Goal: Transaction & Acquisition: Book appointment/travel/reservation

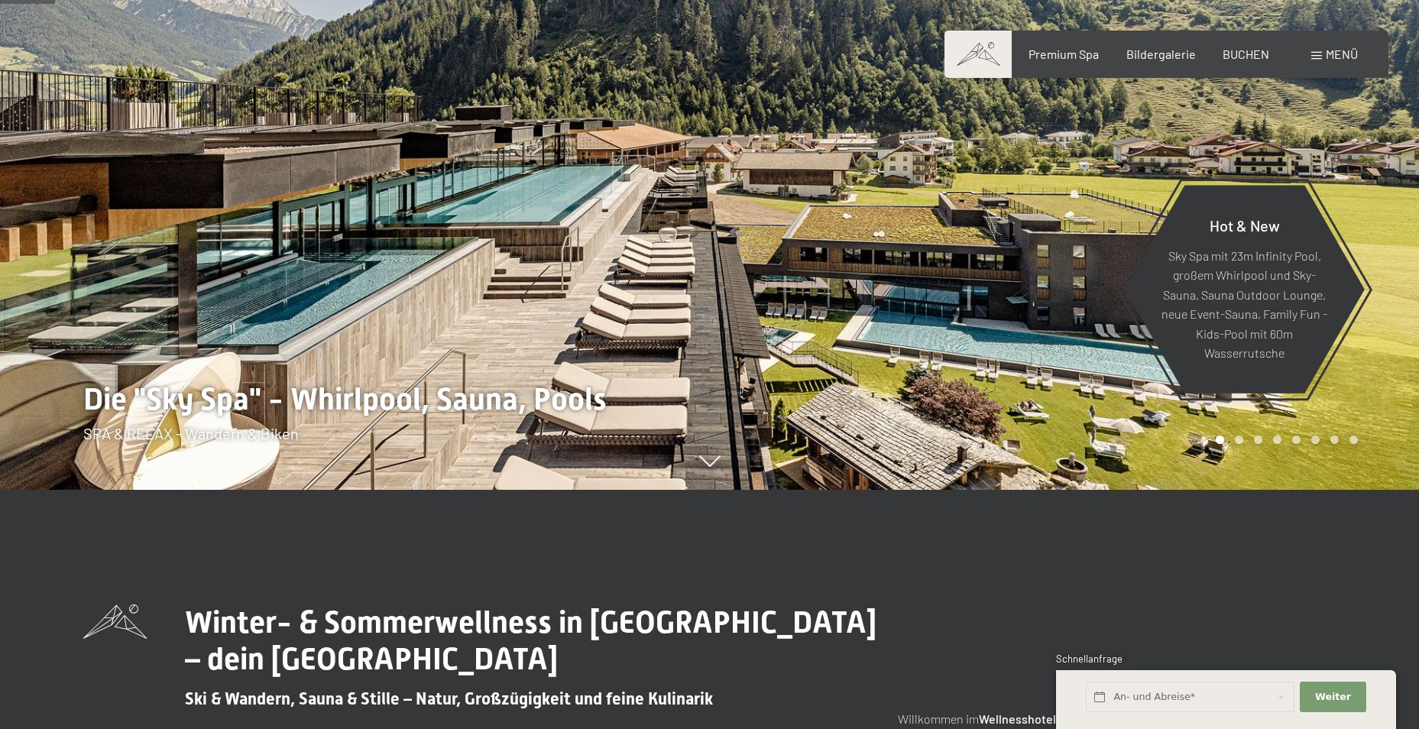
scroll to position [229, 0]
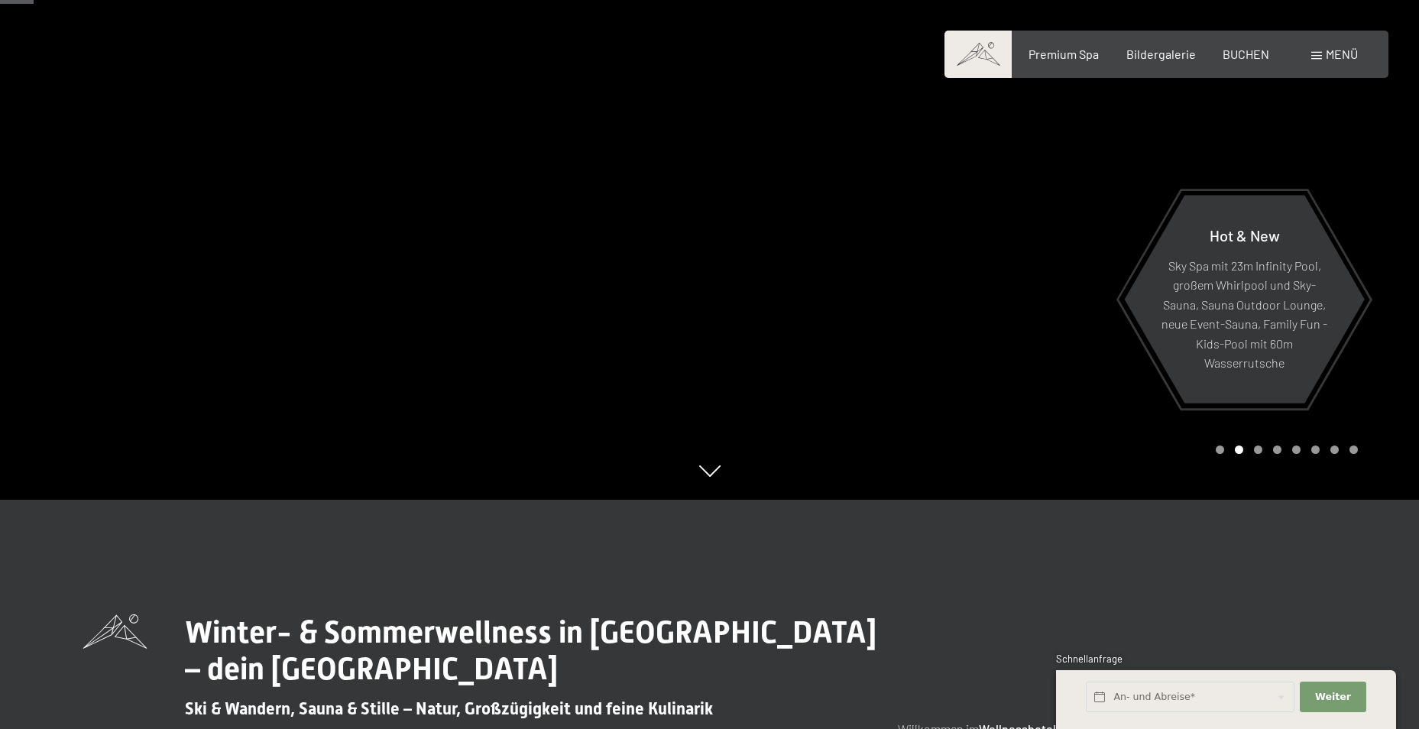
drag, startPoint x: 962, startPoint y: 414, endPoint x: 788, endPoint y: 411, distance: 174.2
click at [788, 411] on div at bounding box center [1065, 135] width 710 height 729
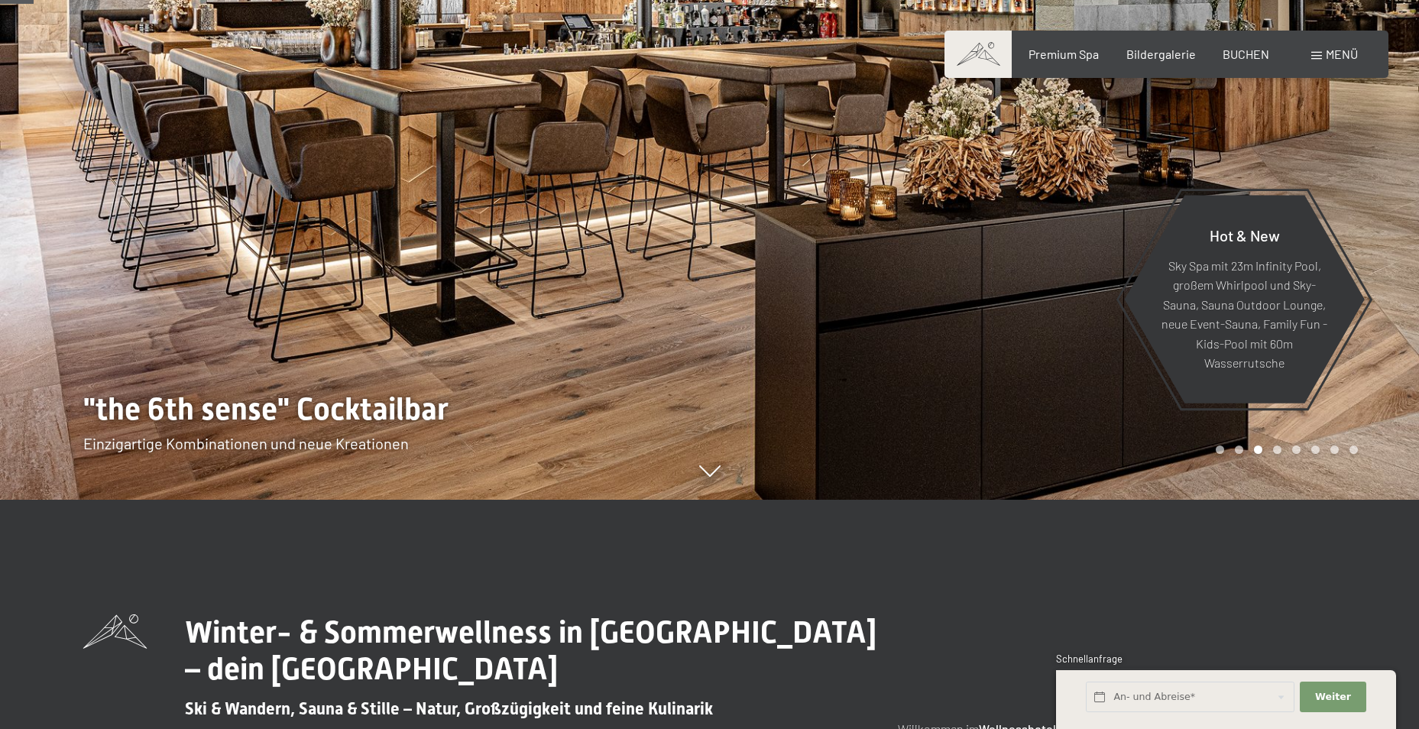
drag, startPoint x: 1151, startPoint y: 423, endPoint x: 1060, endPoint y: 443, distance: 92.3
click at [1060, 443] on div at bounding box center [1065, 135] width 710 height 729
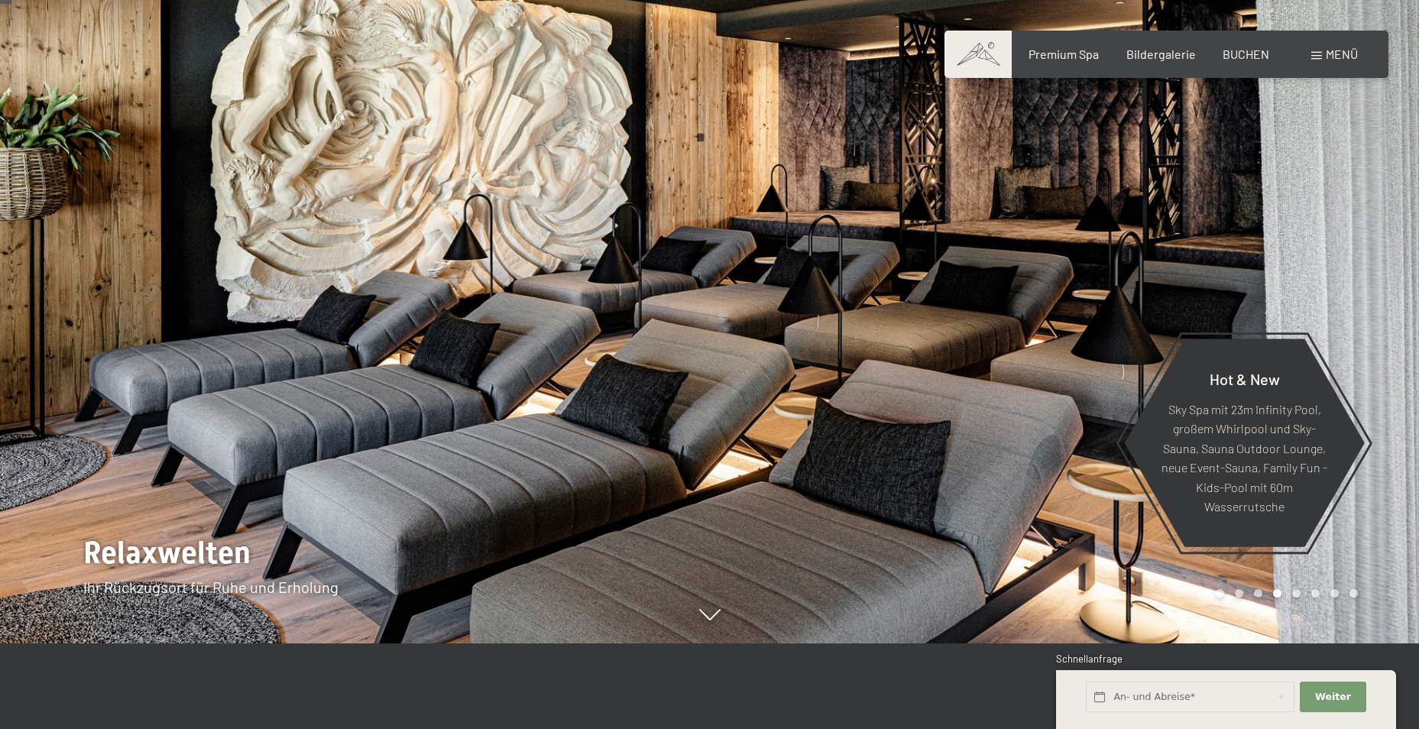
scroll to position [76, 0]
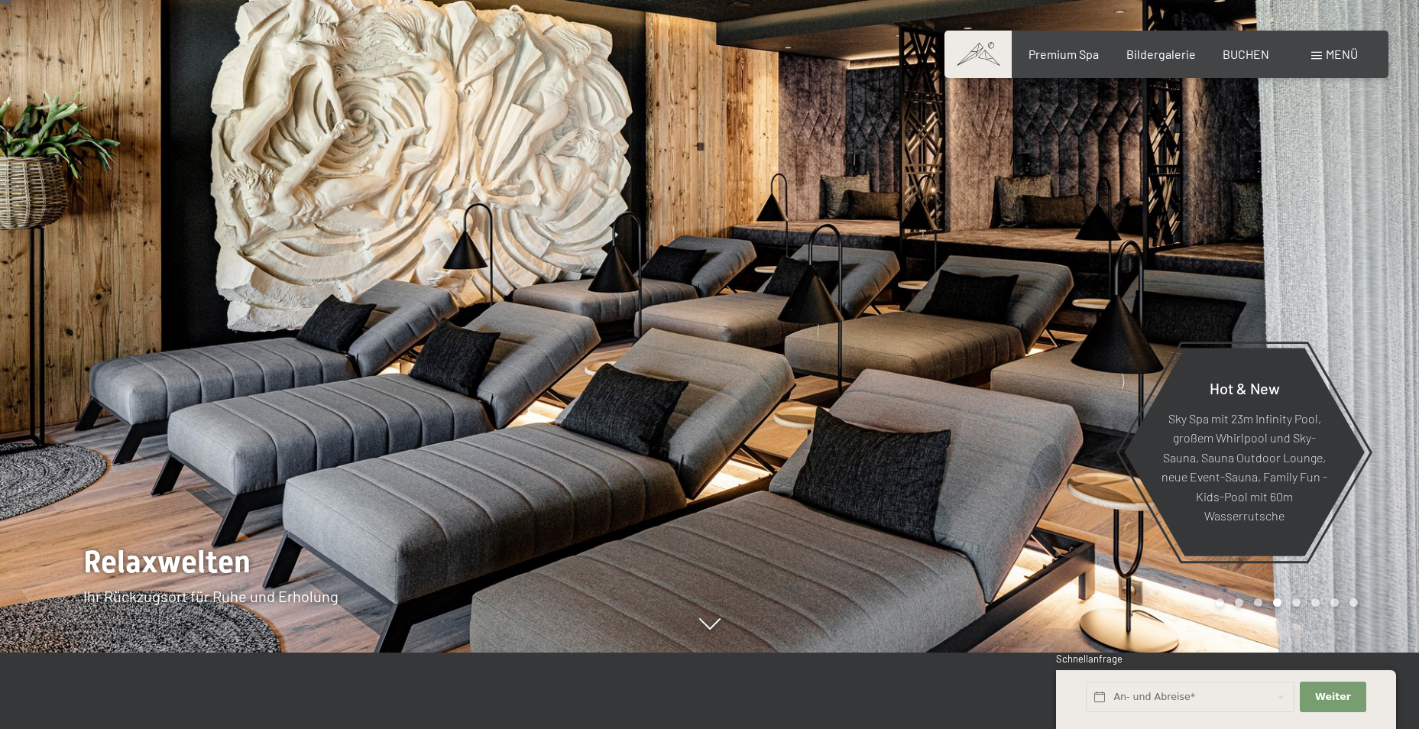
drag, startPoint x: 879, startPoint y: 495, endPoint x: 1064, endPoint y: 506, distance: 185.2
click at [1118, 514] on div at bounding box center [1065, 288] width 710 height 729
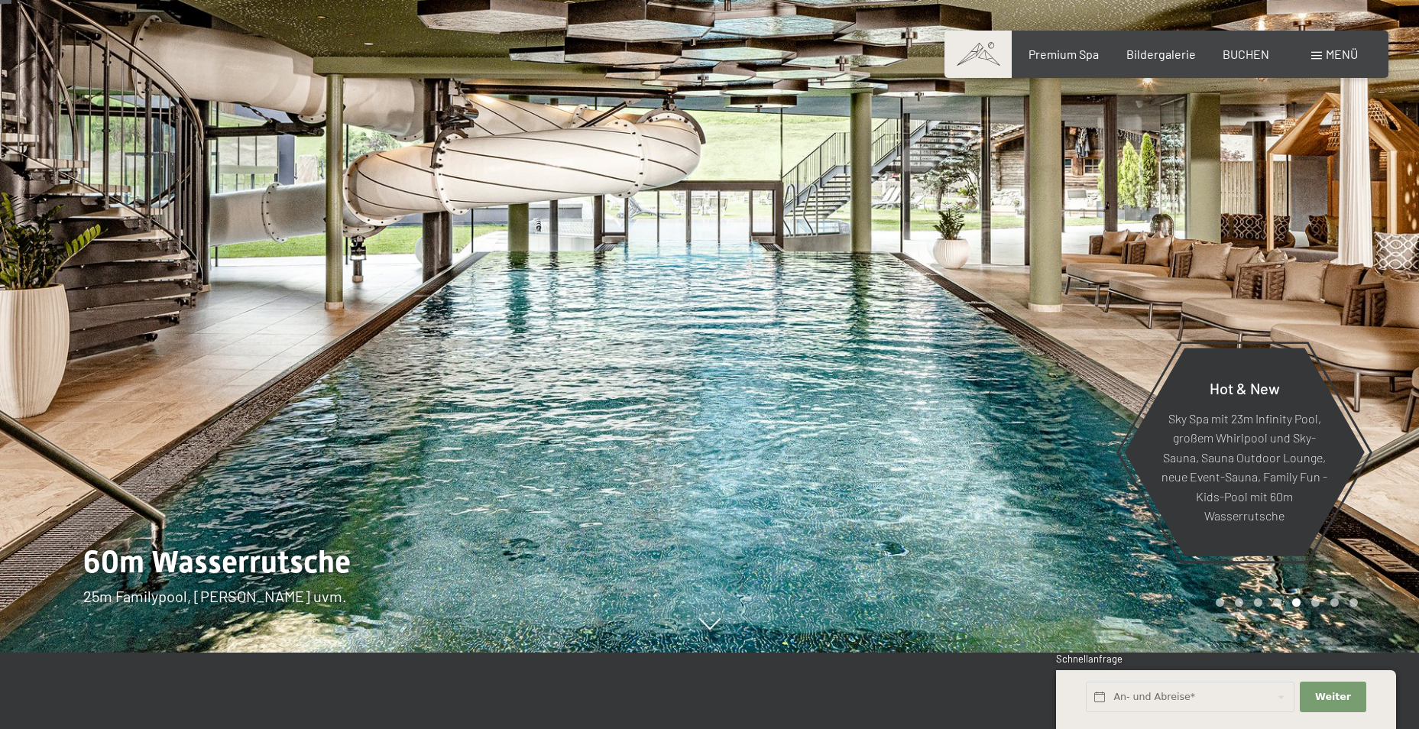
drag, startPoint x: 958, startPoint y: 354, endPoint x: 601, endPoint y: 338, distance: 357.1
click at [602, 652] on div at bounding box center [709, 652] width 1253 height 0
click at [1242, 47] on span "BUCHEN" at bounding box center [1245, 51] width 47 height 15
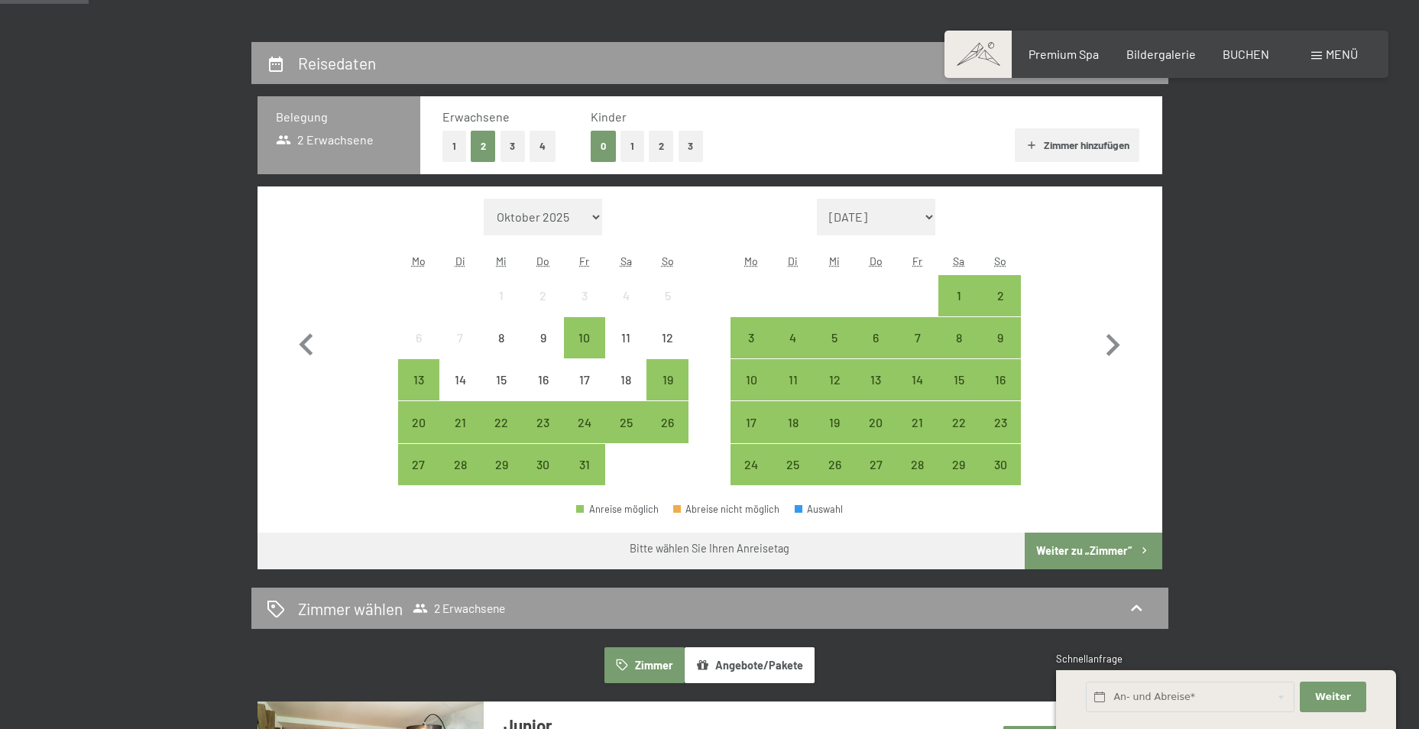
scroll to position [306, 0]
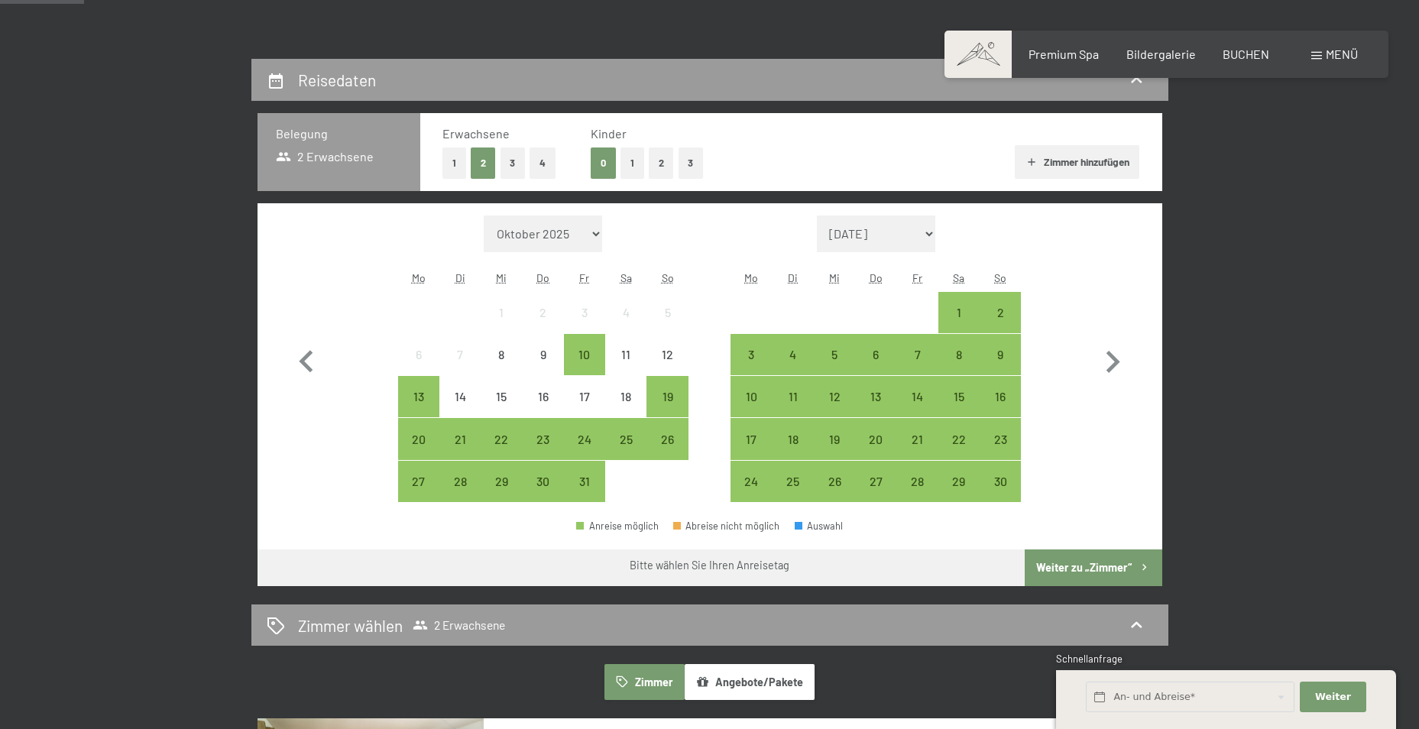
click at [633, 163] on button "1" at bounding box center [632, 162] width 24 height 31
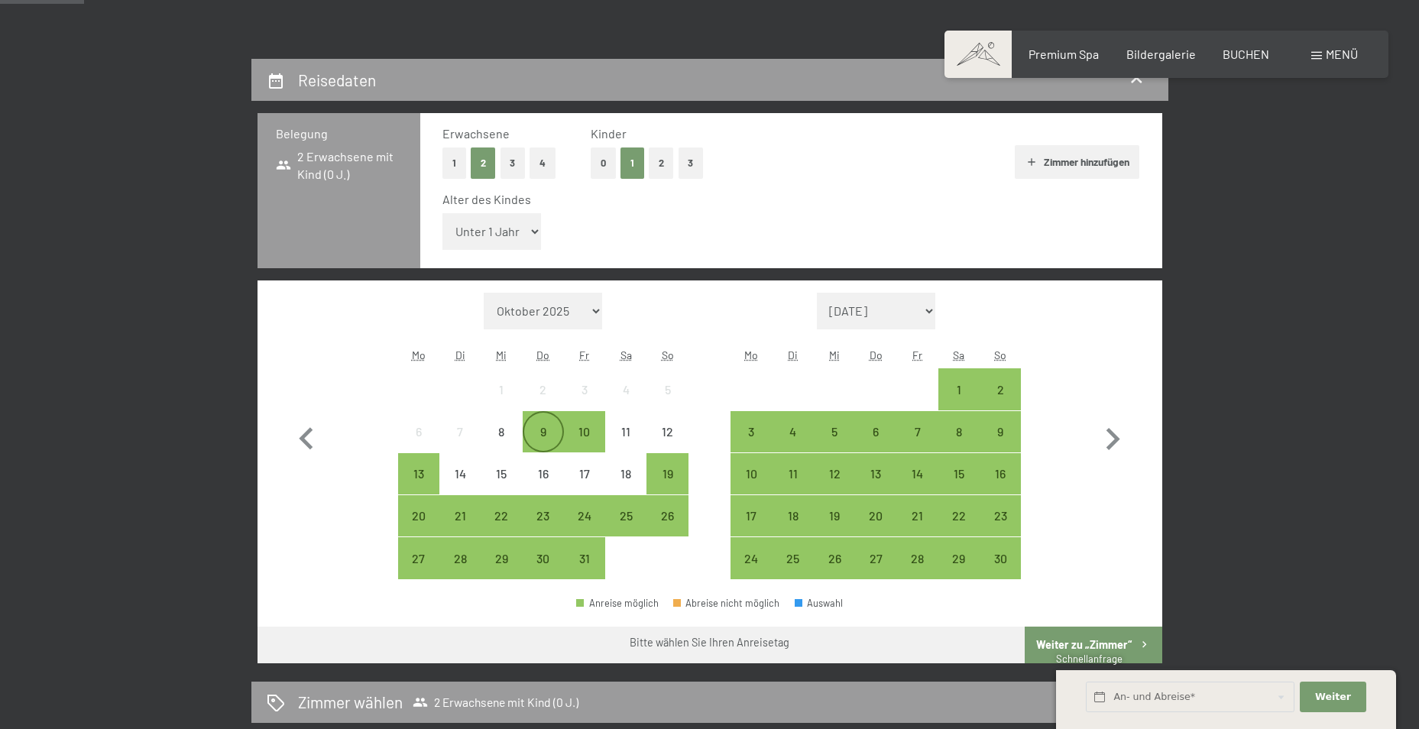
click at [547, 427] on div "9" at bounding box center [543, 445] width 38 height 38
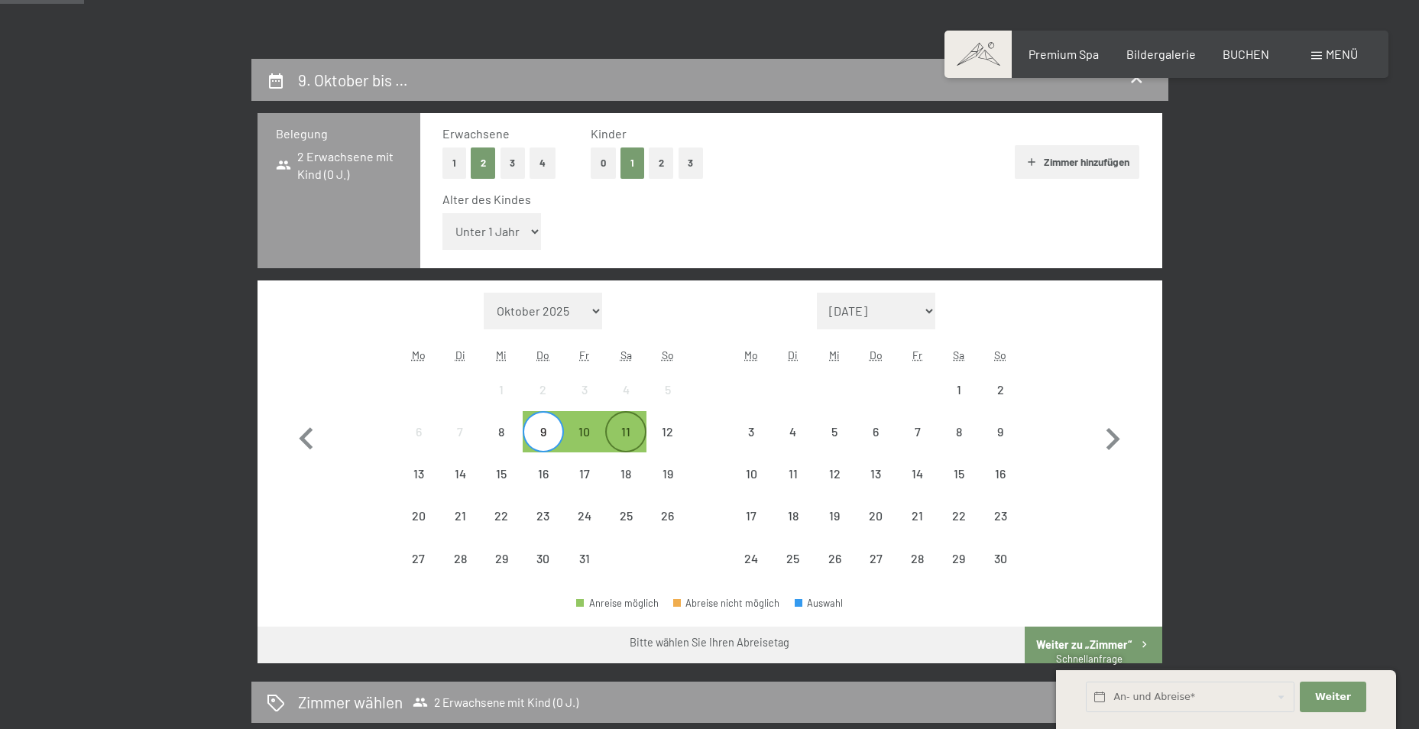
click at [617, 422] on div "11" at bounding box center [626, 432] width 38 height 38
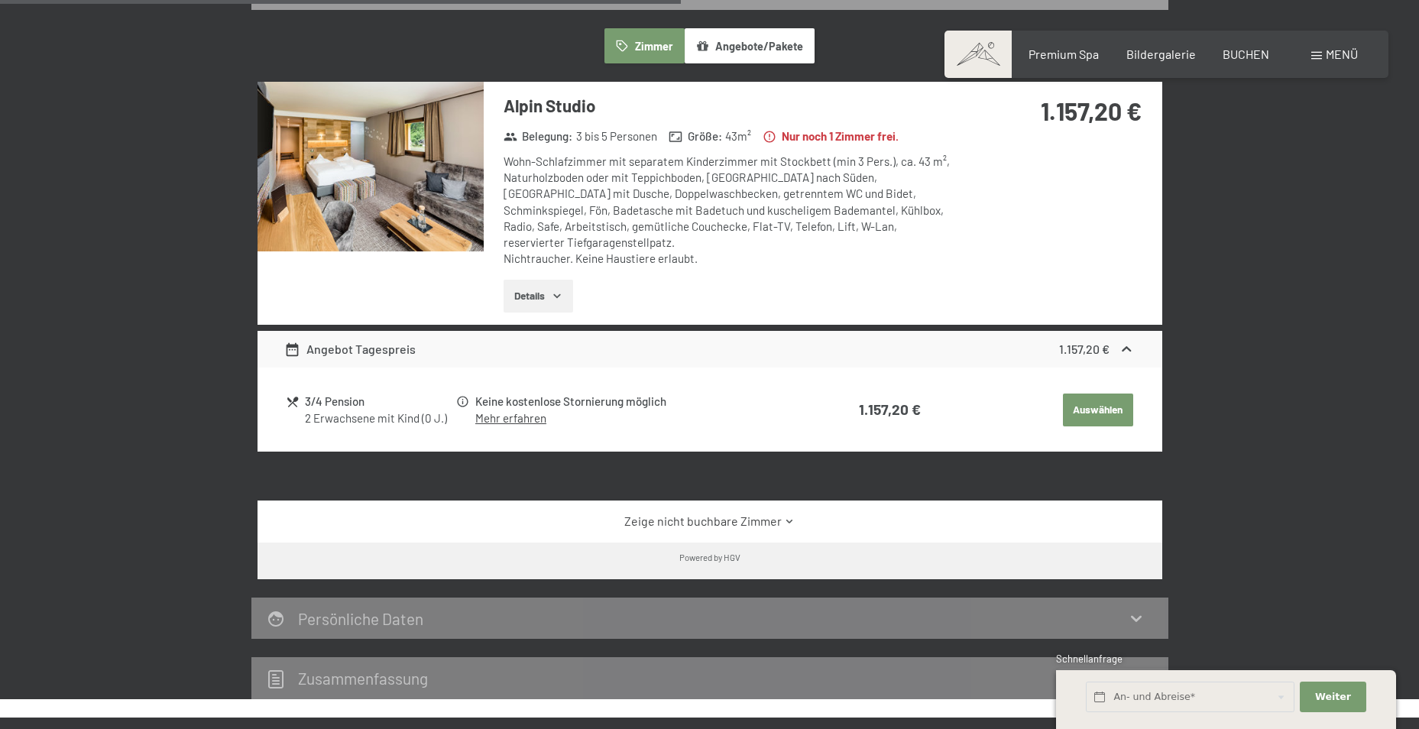
scroll to position [993, 0]
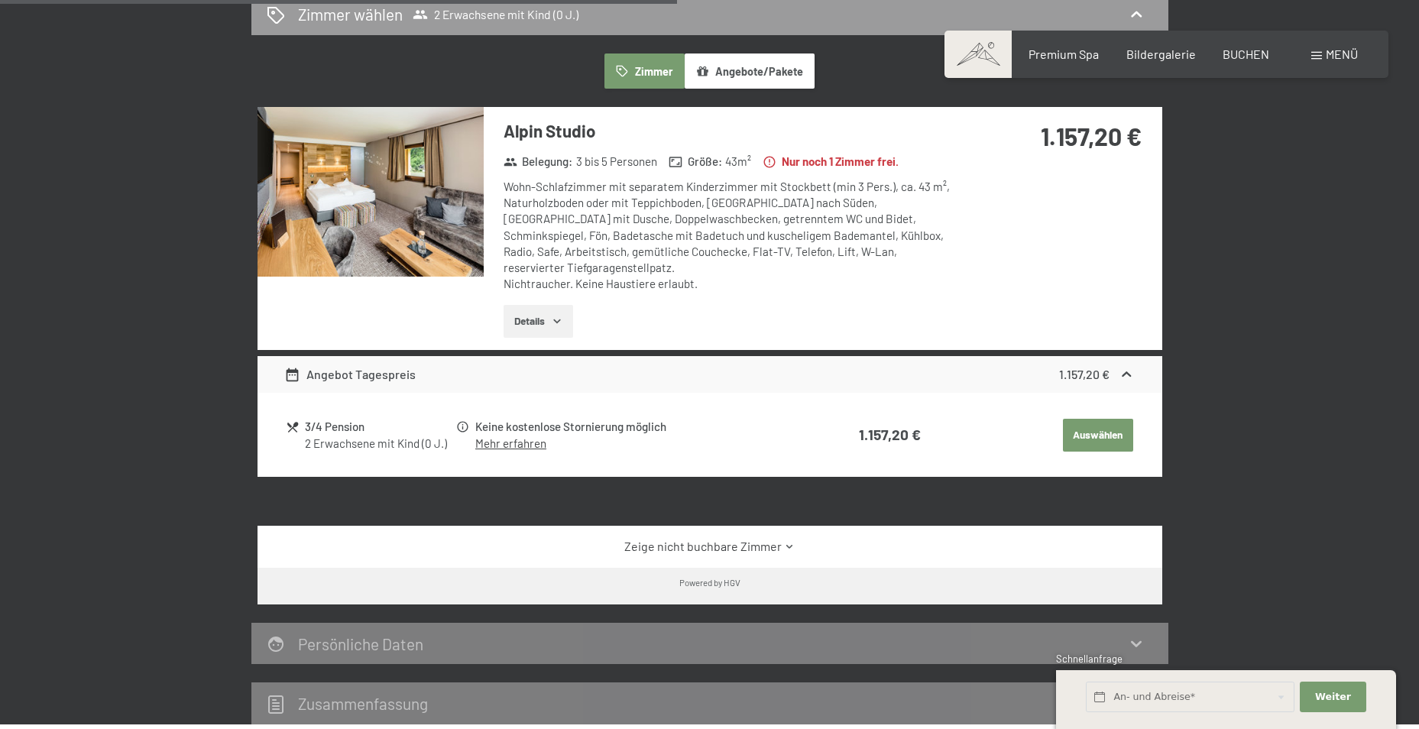
click at [597, 142] on h3 "Alpin Studio" at bounding box center [730, 131] width 455 height 24
click at [556, 305] on button "Details" at bounding box center [538, 322] width 70 height 34
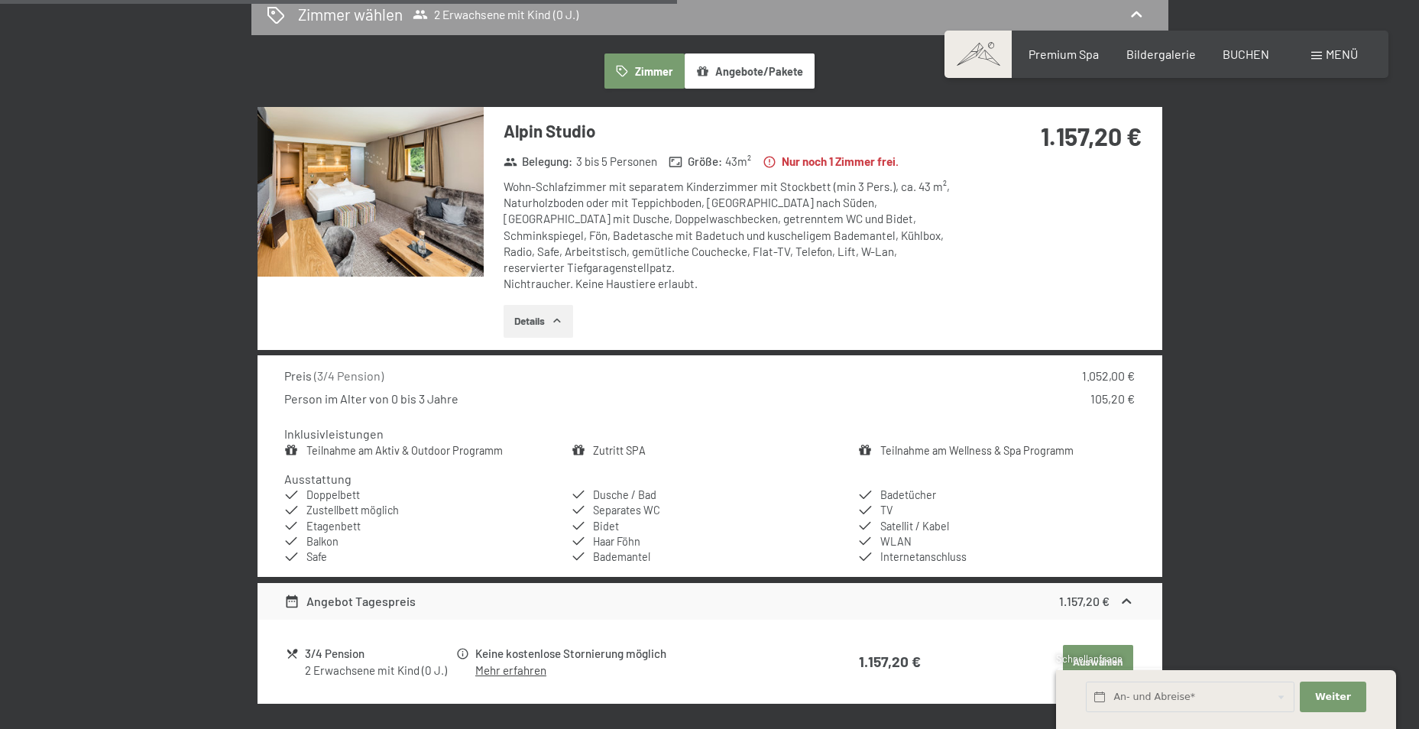
drag, startPoint x: 557, startPoint y: 299, endPoint x: 581, endPoint y: 280, distance: 31.0
click at [557, 315] on icon "button" at bounding box center [557, 321] width 12 height 12
